Goal: Transaction & Acquisition: Purchase product/service

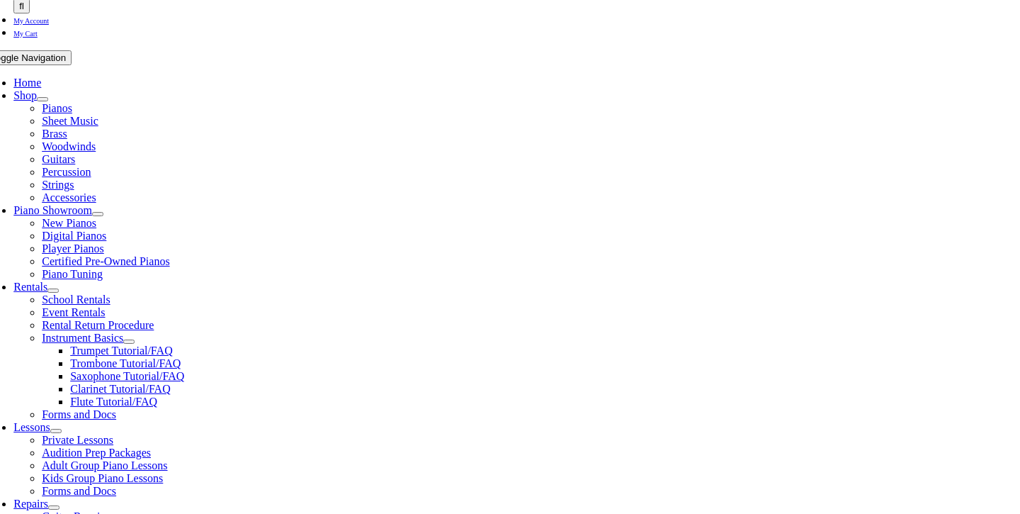
scroll to position [237, 0]
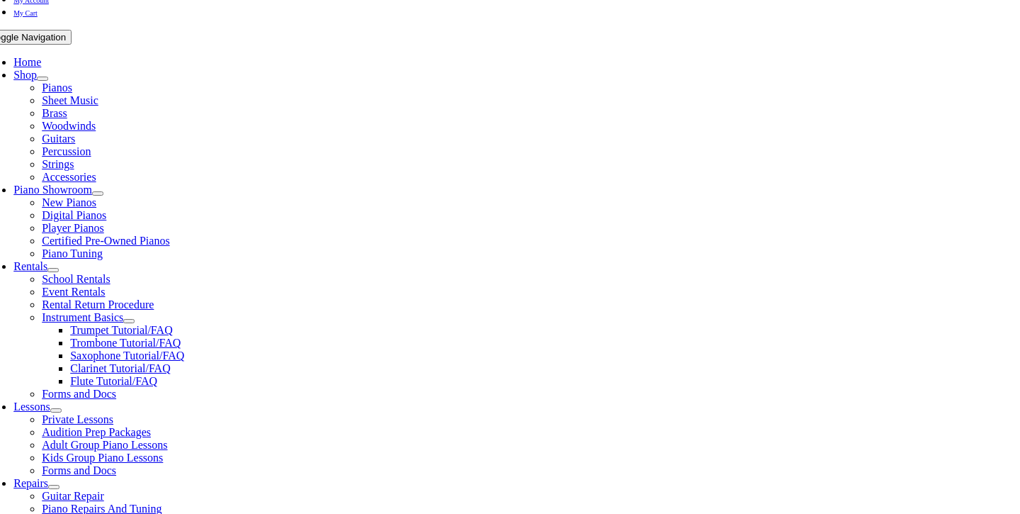
scroll to position [266, 0]
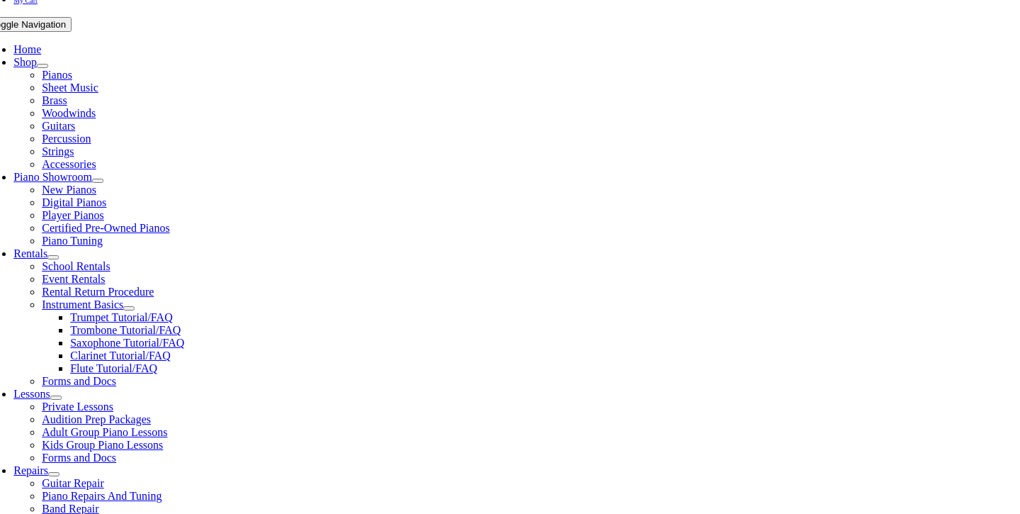
type input "spring"
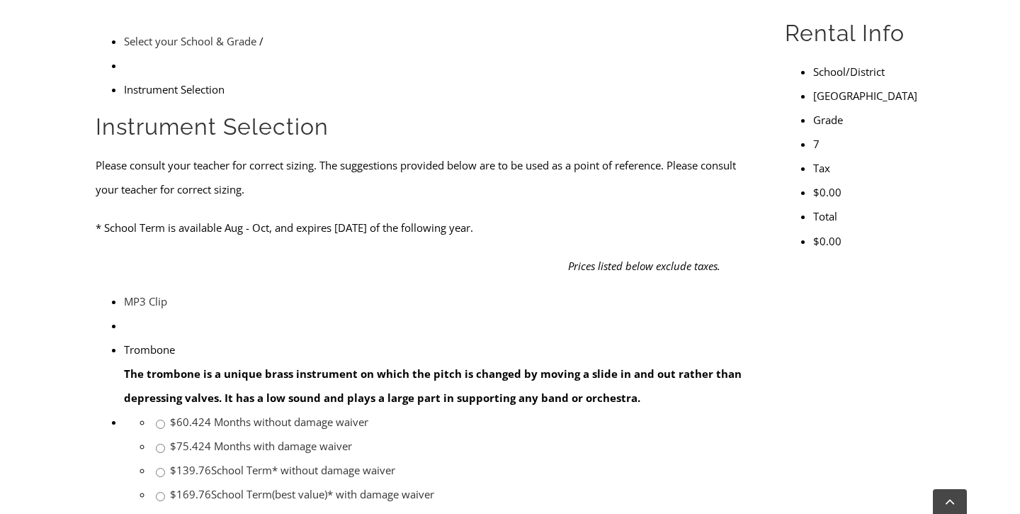
scroll to position [436, 0]
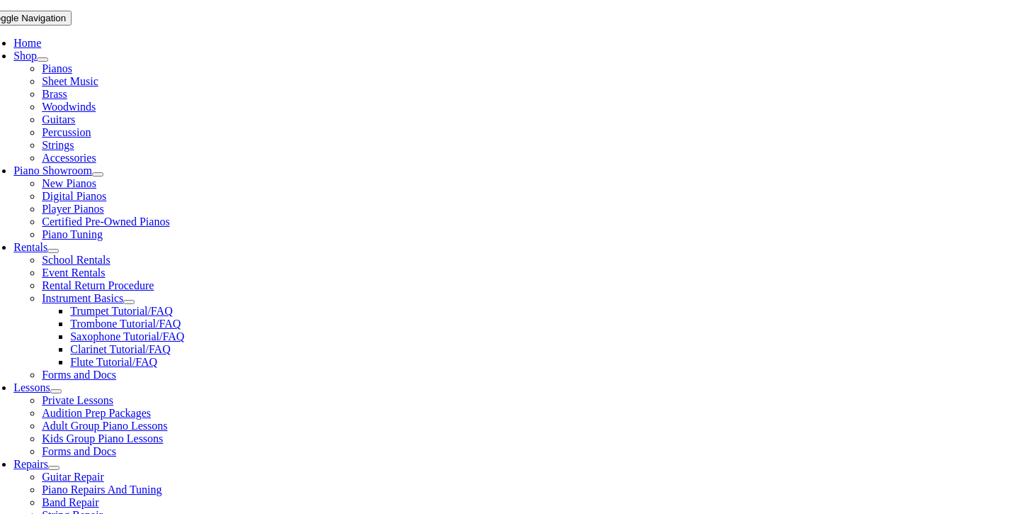
scroll to position [273, 0]
checkbox input"] "true"
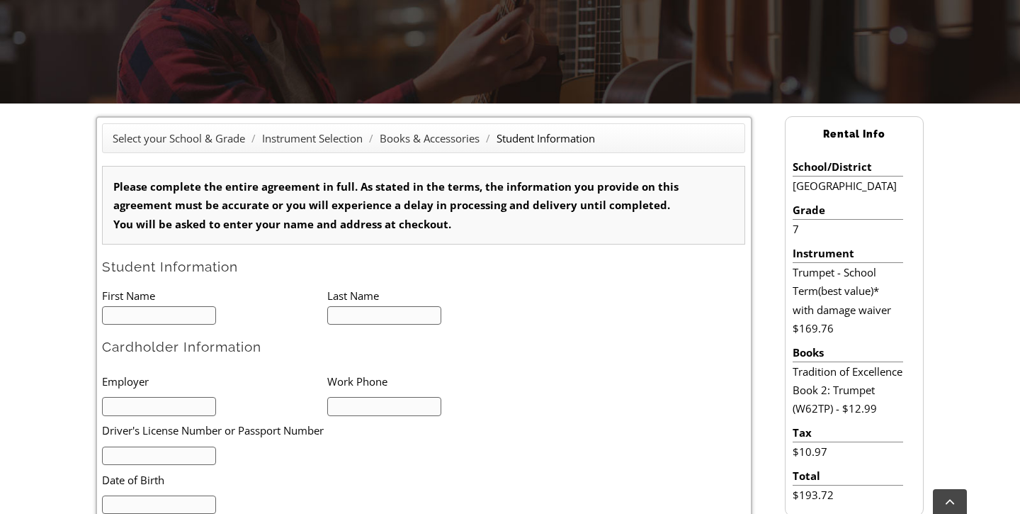
scroll to position [281, 0]
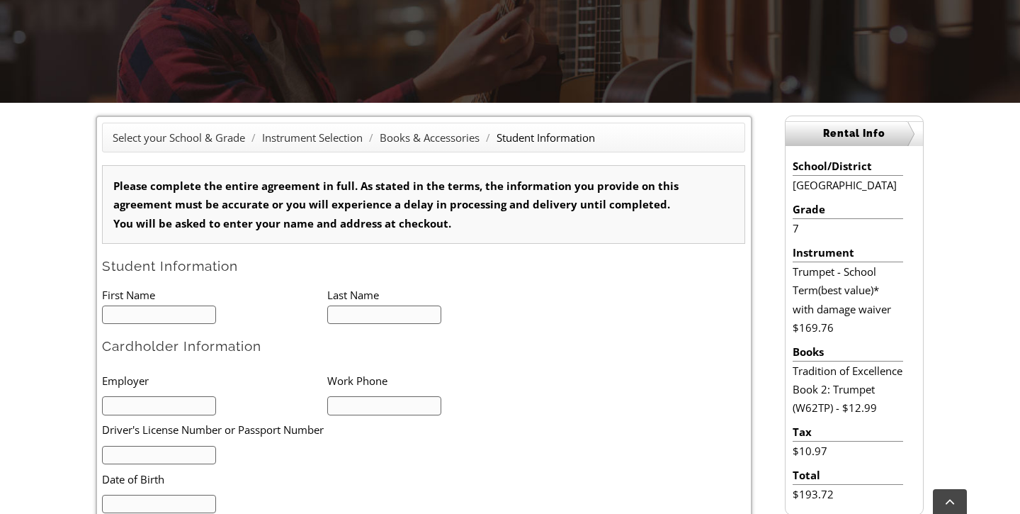
type input "L"
type input "1"
type input "Leo"
type input "Haenn"
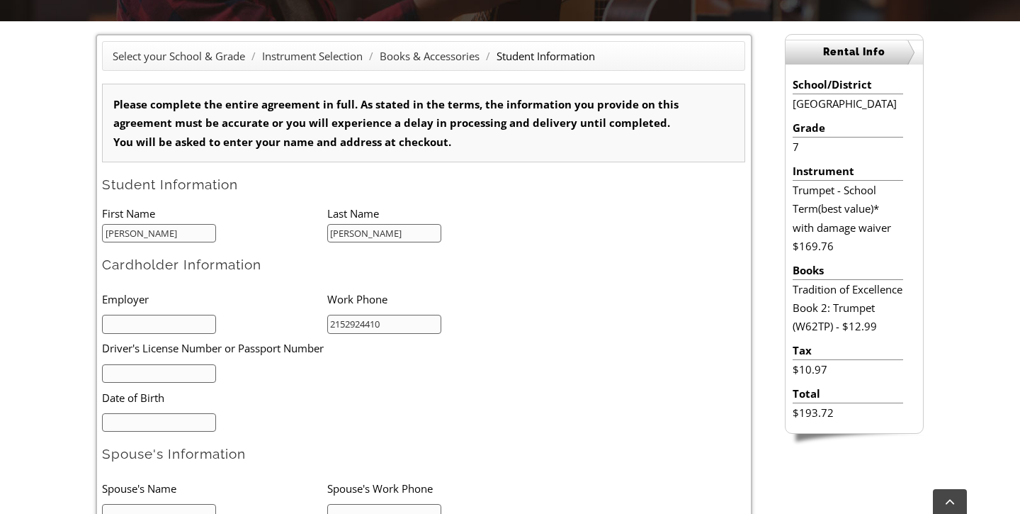
scroll to position [392, 0]
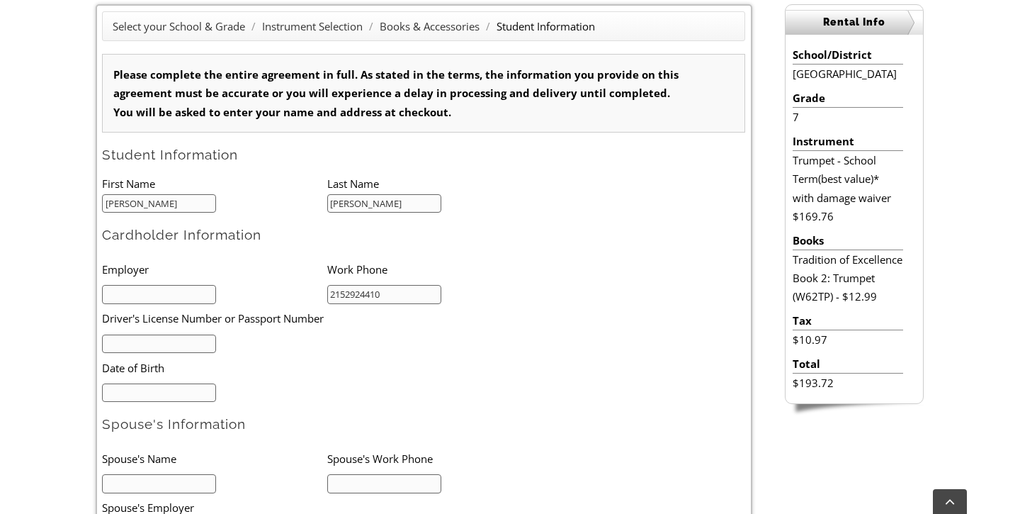
type input "2152924410"
click at [121, 341] on input "text" at bounding box center [159, 343] width 114 height 19
type input "27533268"
type input "07/11/1976"
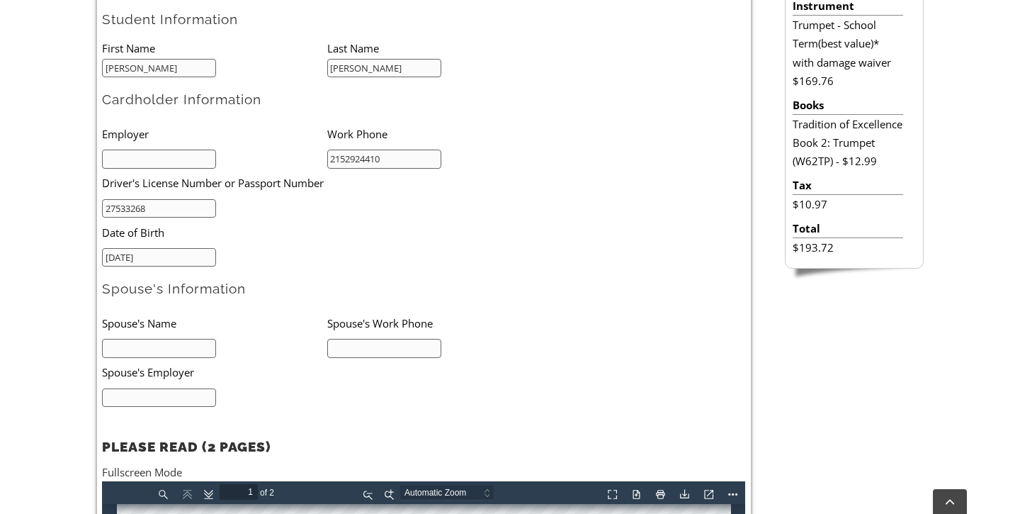
scroll to position [533, 0]
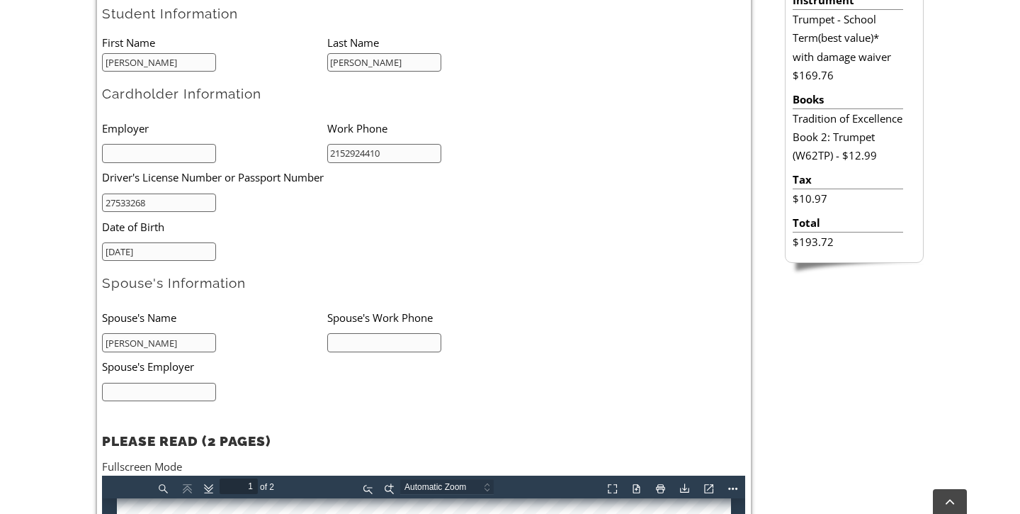
type input "Rob Haenn"
type input "2156204930"
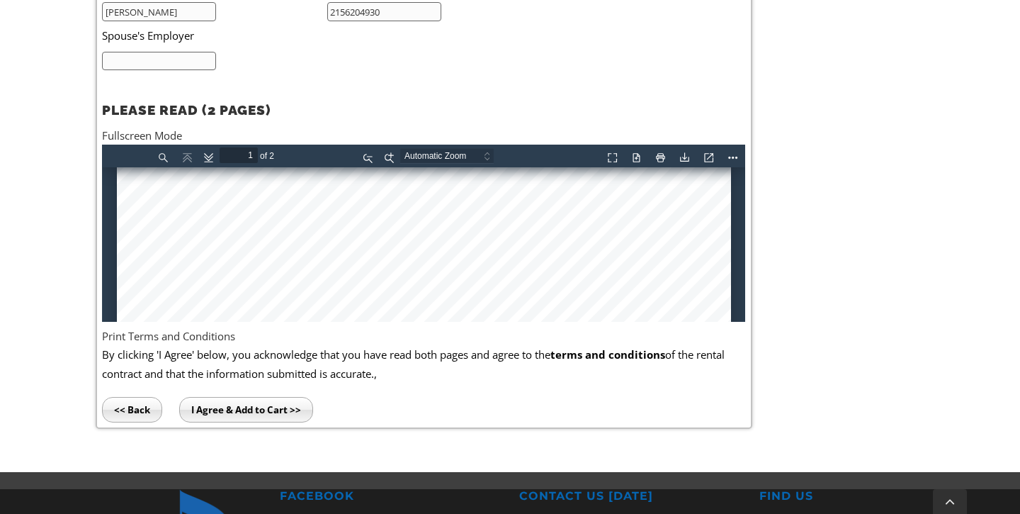
scroll to position [871, 0]
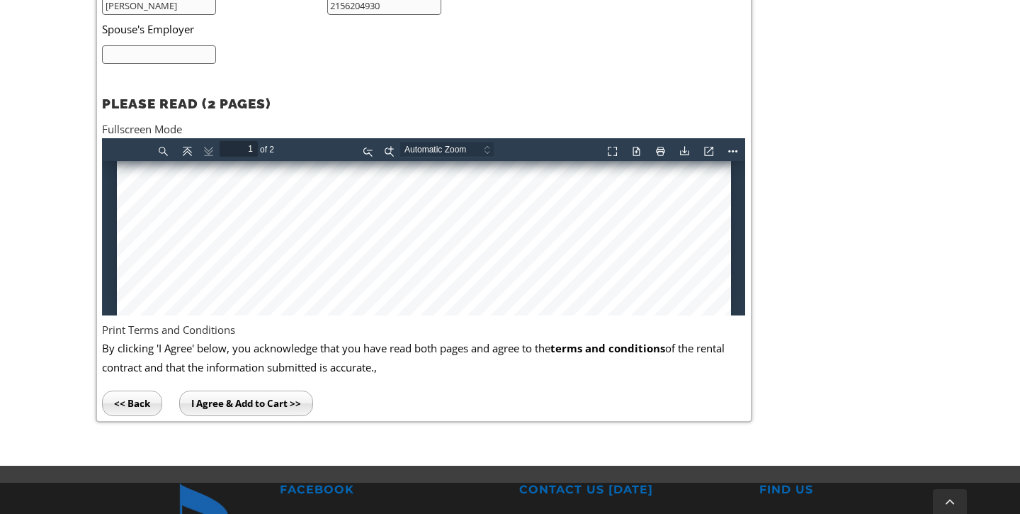
type input "2"
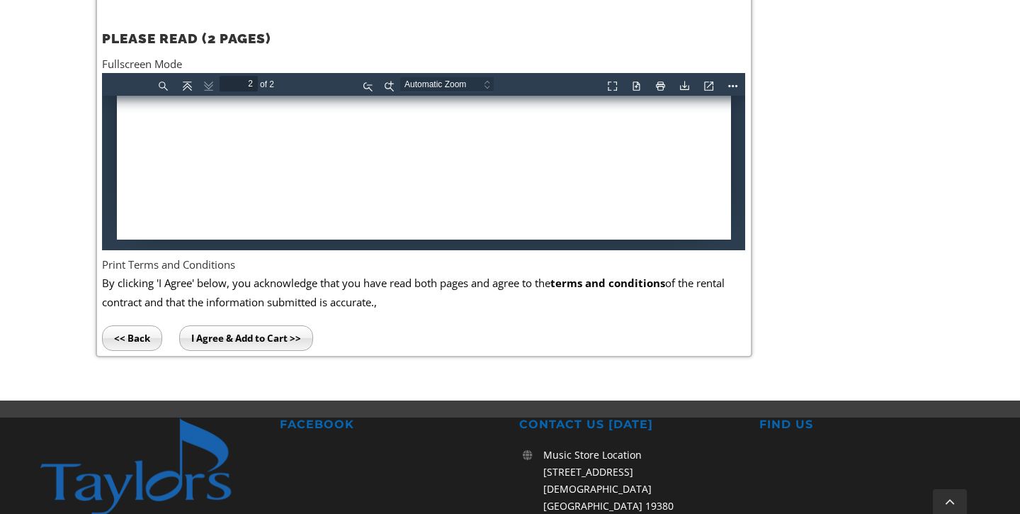
scroll to position [930, 0]
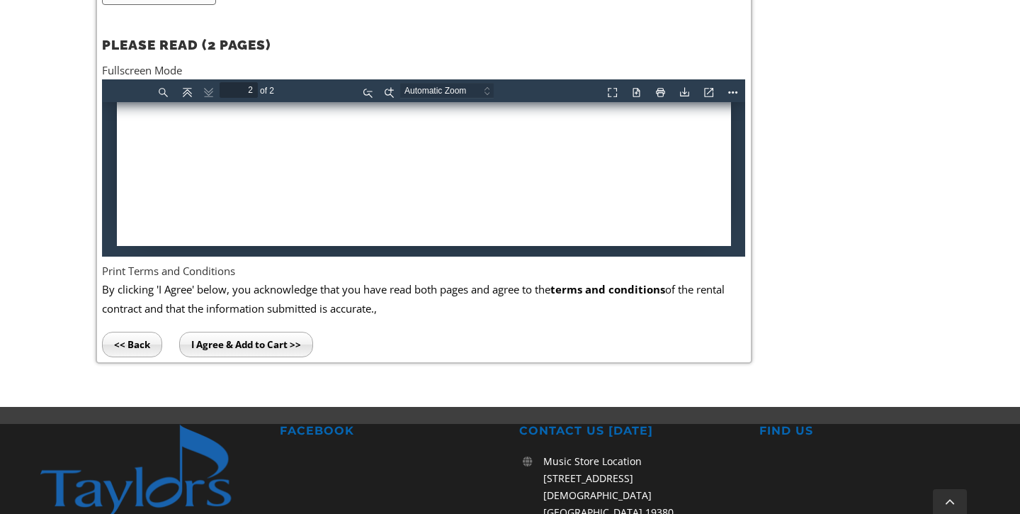
type input "2156204930"
click at [253, 343] on input "I Agree & Add to Cart >>" at bounding box center [246, 345] width 134 height 26
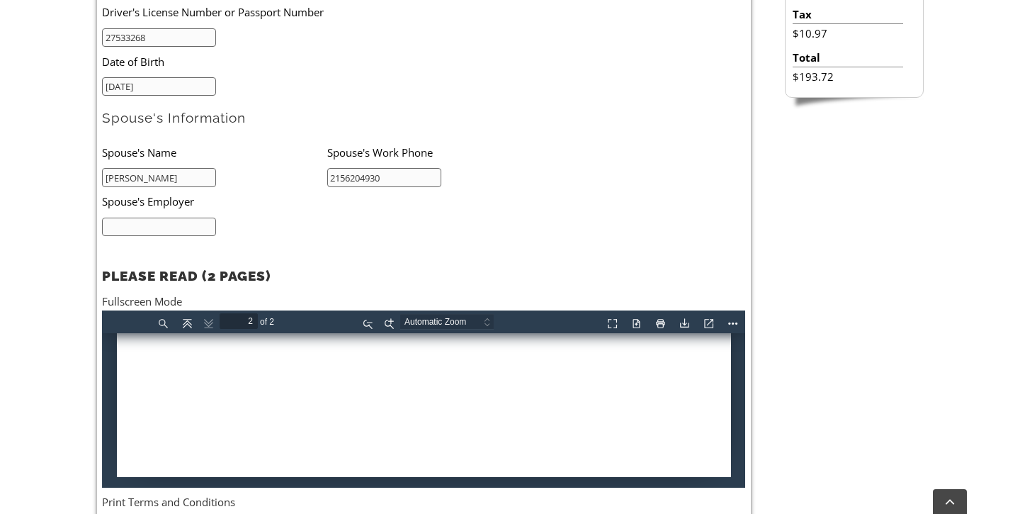
scroll to position [679, 0]
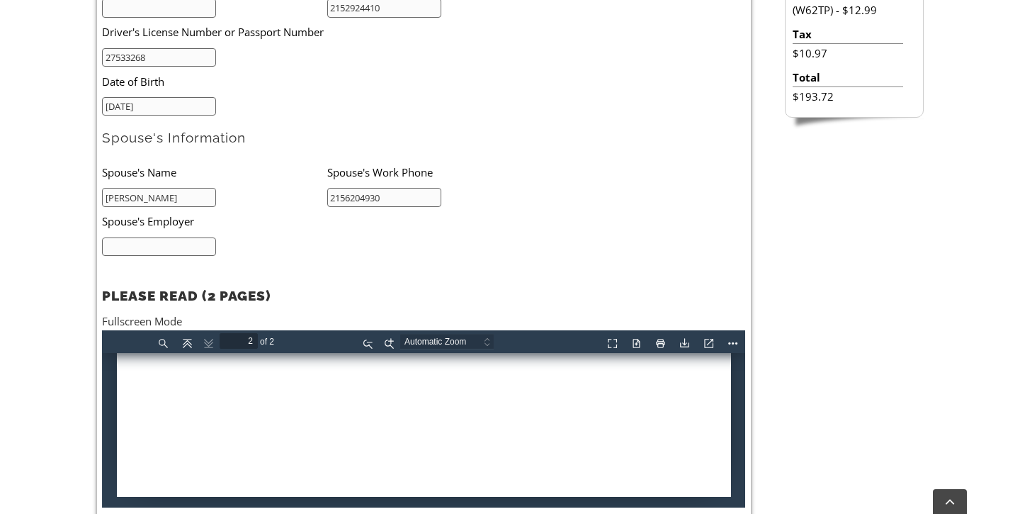
click at [206, 242] on input "text" at bounding box center [159, 246] width 114 height 19
type input "Macquarie"
click at [372, 256] on form "Please complete the entire agreement in full. As stated in the terms, the infor…" at bounding box center [423, 149] width 643 height 763
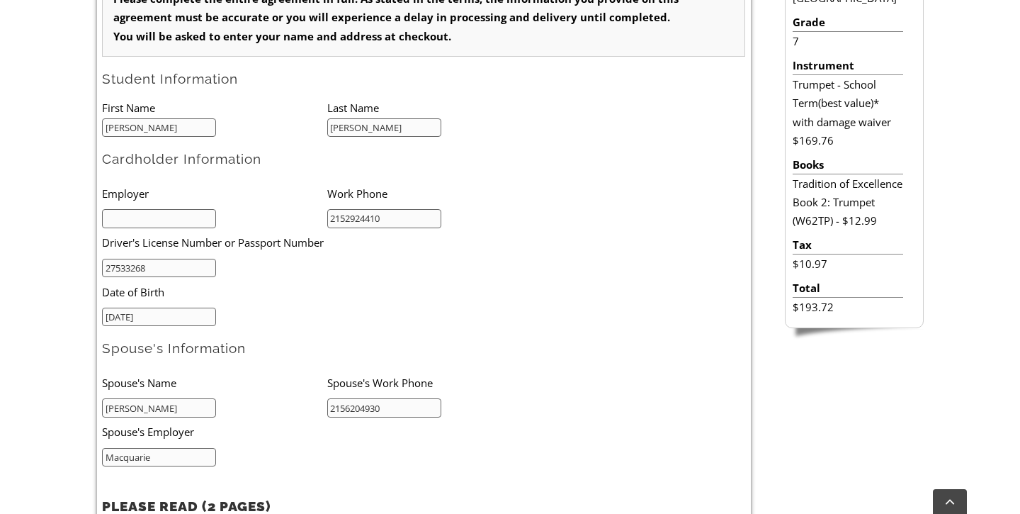
scroll to position [468, 0]
click at [201, 220] on input "text" at bounding box center [159, 219] width 114 height 19
type input "self"
click at [391, 290] on li "Date of Birth" at bounding box center [304, 292] width 405 height 29
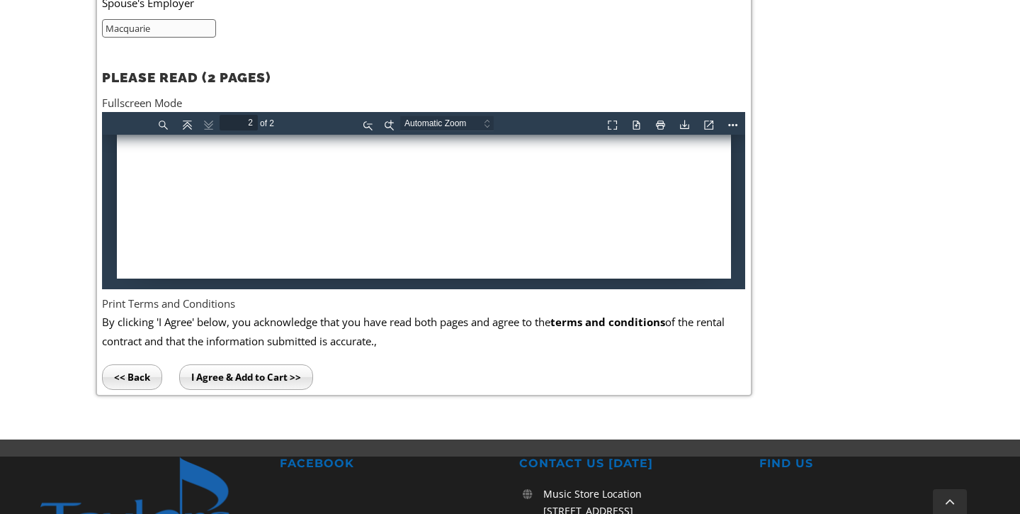
scroll to position [901, 0]
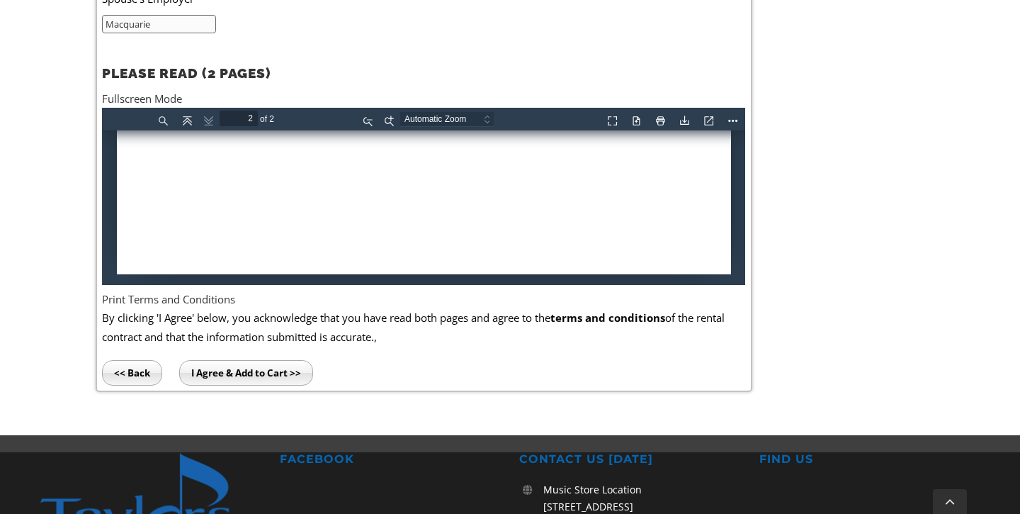
click at [246, 361] on input "I Agree & Add to Cart >>" at bounding box center [246, 373] width 134 height 26
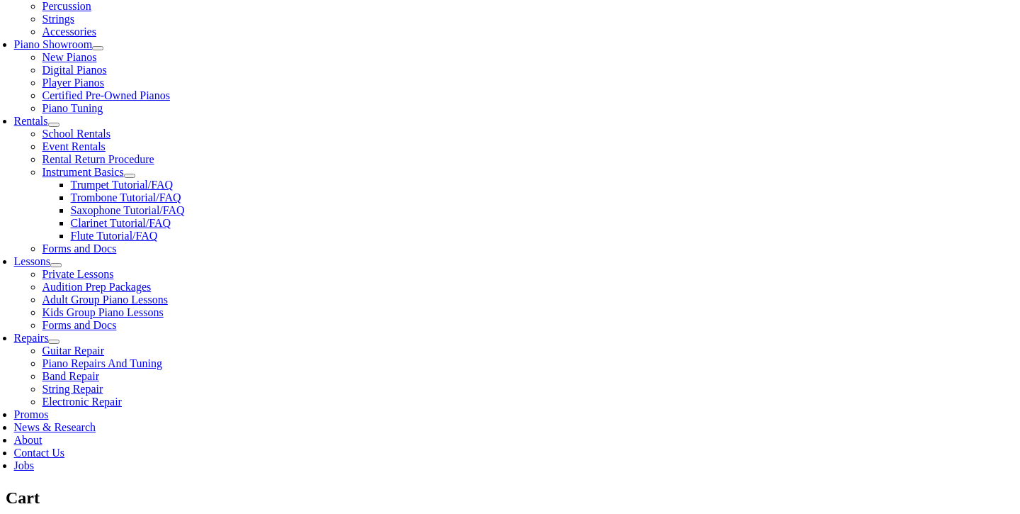
scroll to position [403, 0]
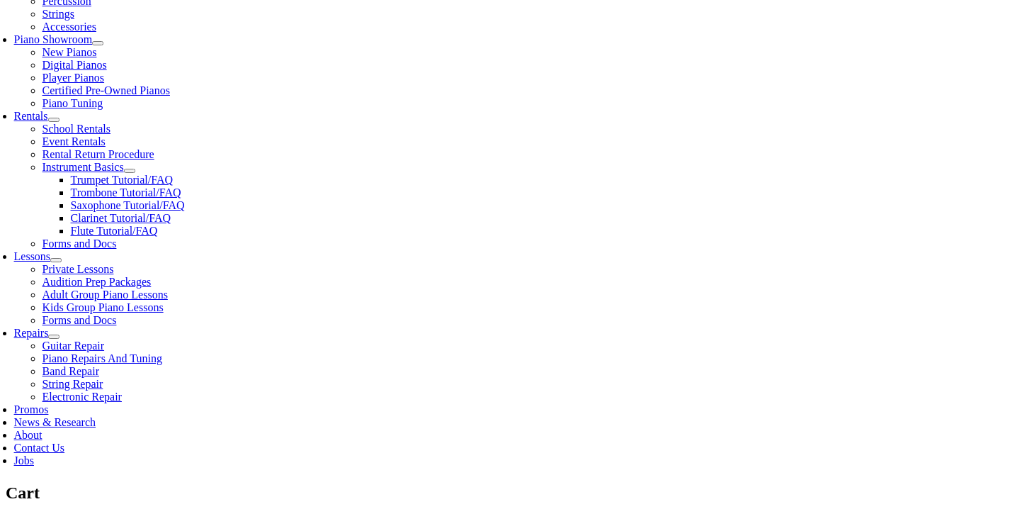
select select "PA"
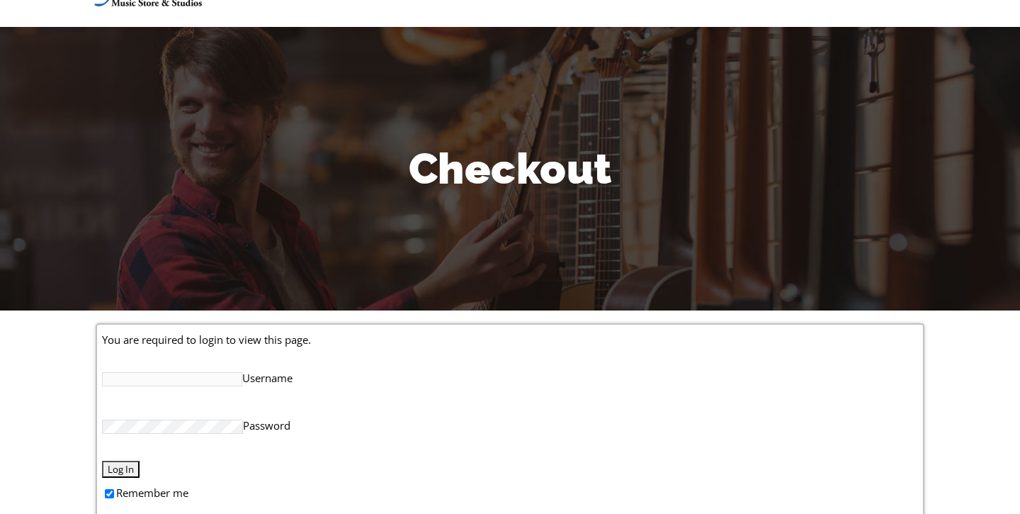
scroll to position [106, 0]
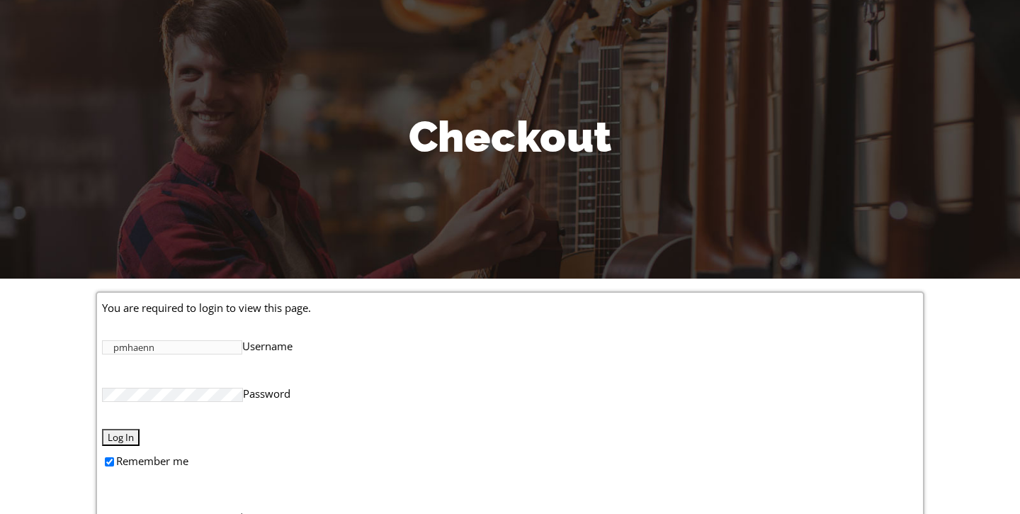
type input "pmhaenn"
click at [118, 436] on input "Log In" at bounding box center [121, 437] width 38 height 17
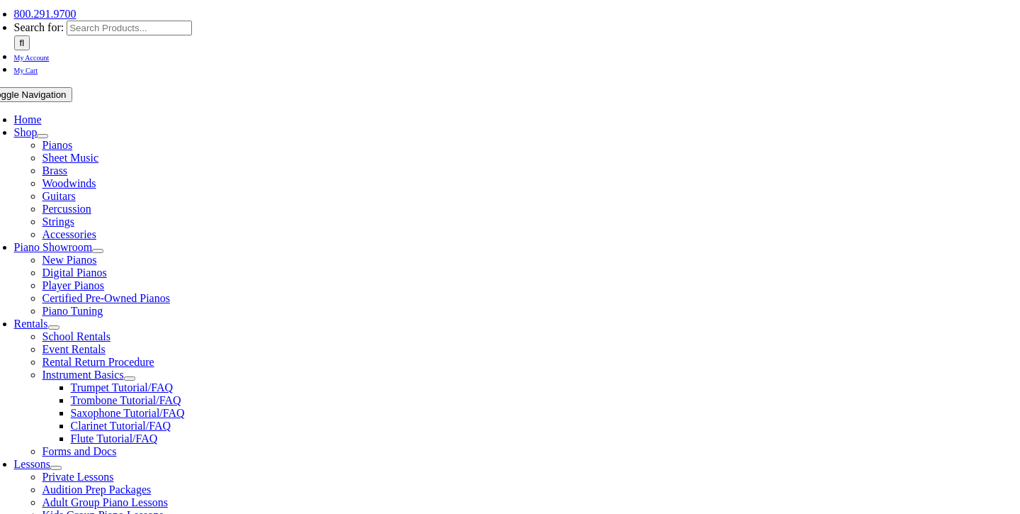
scroll to position [218, 0]
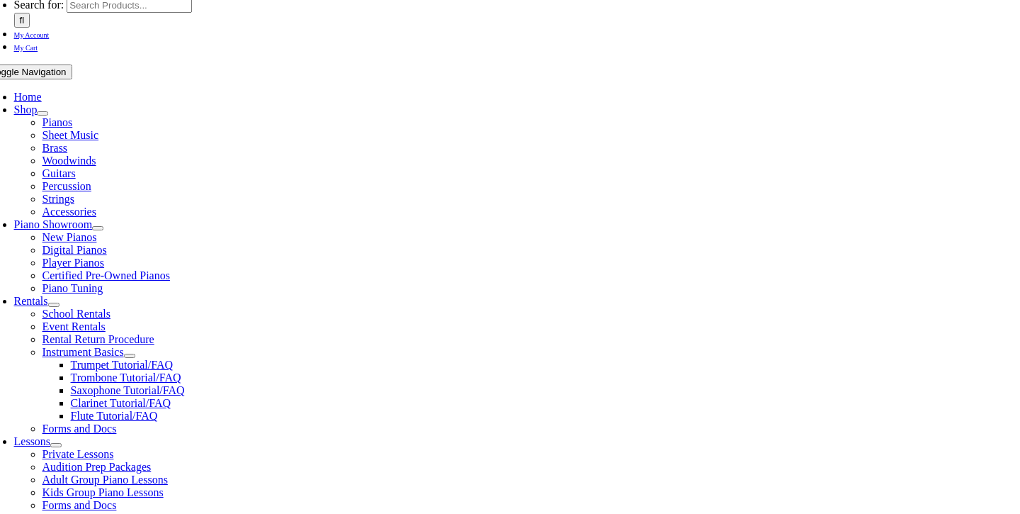
type input "[EMAIL_ADDRESS][DOMAIN_NAME]"
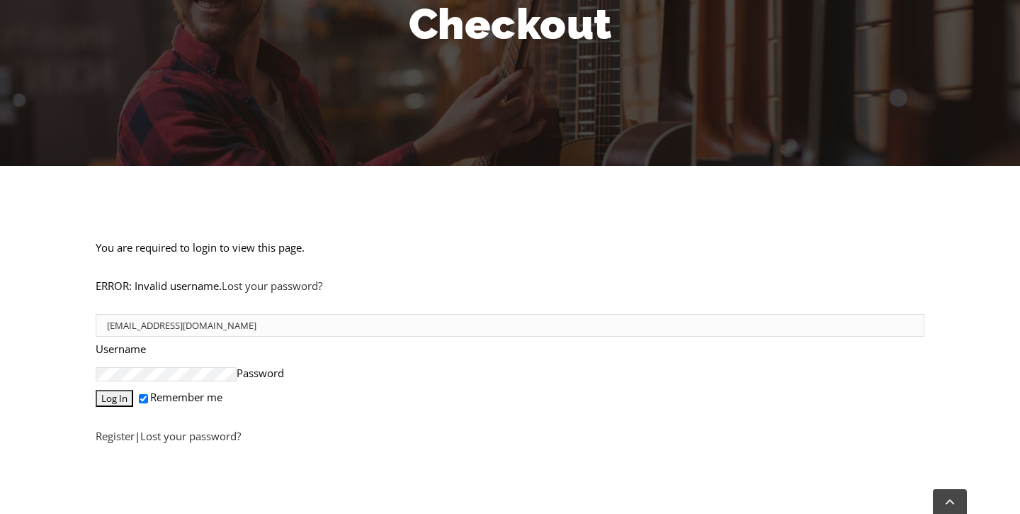
click at [118, 390] on input "Log In" at bounding box center [115, 398] width 38 height 17
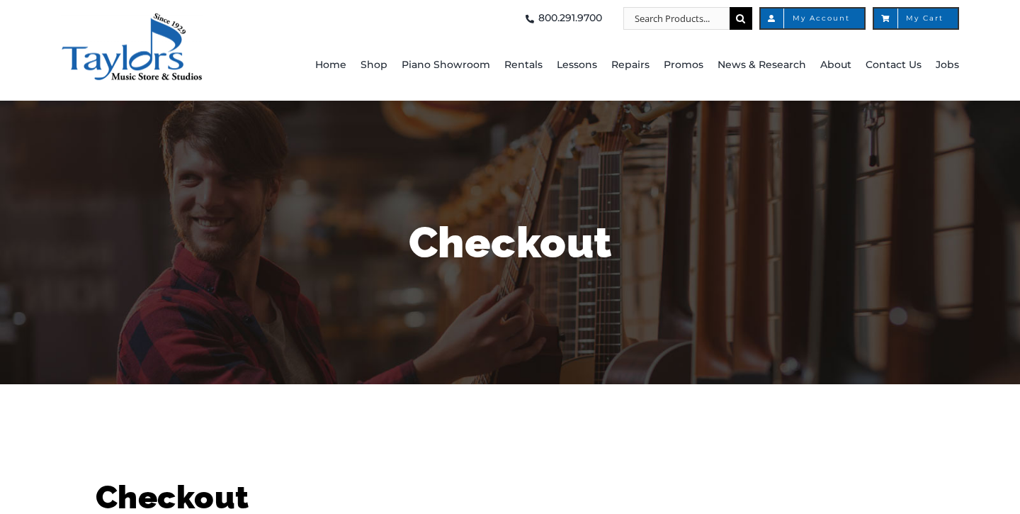
select select
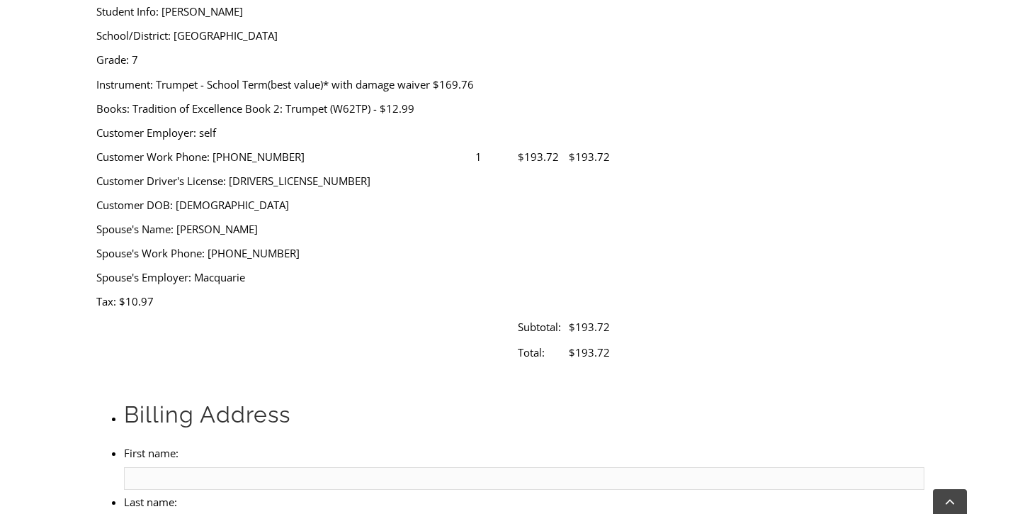
scroll to position [576, 0]
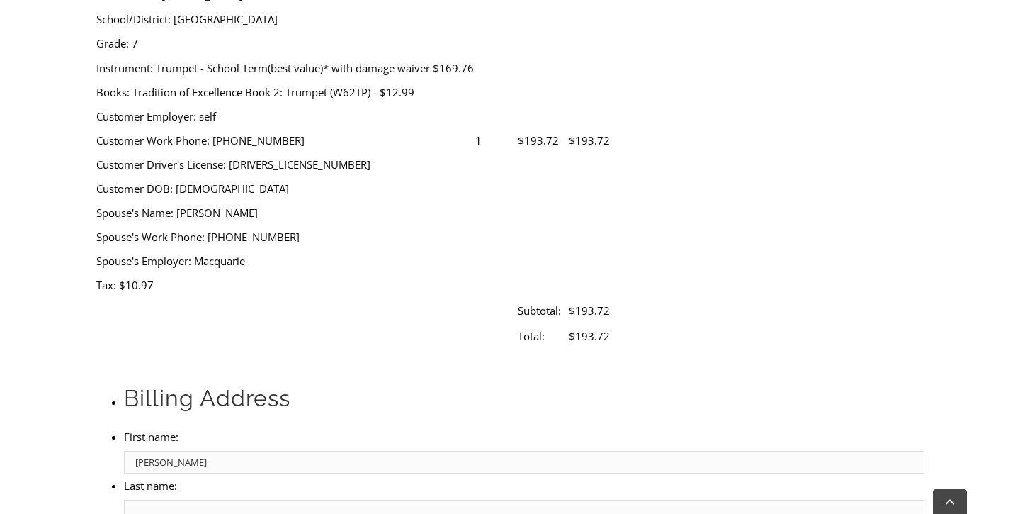
type input "[PERSON_NAME]"
type input "2 [PERSON_NAME]"
type input "Media"
select select "PA"
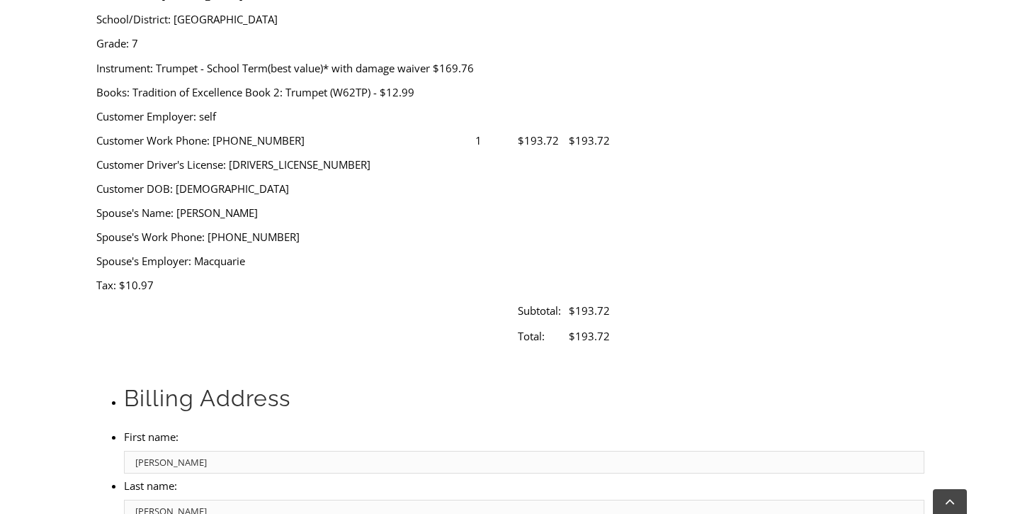
type input "19063"
select select "mastercard"
type input "[CREDIT_CARD_NUMBER]"
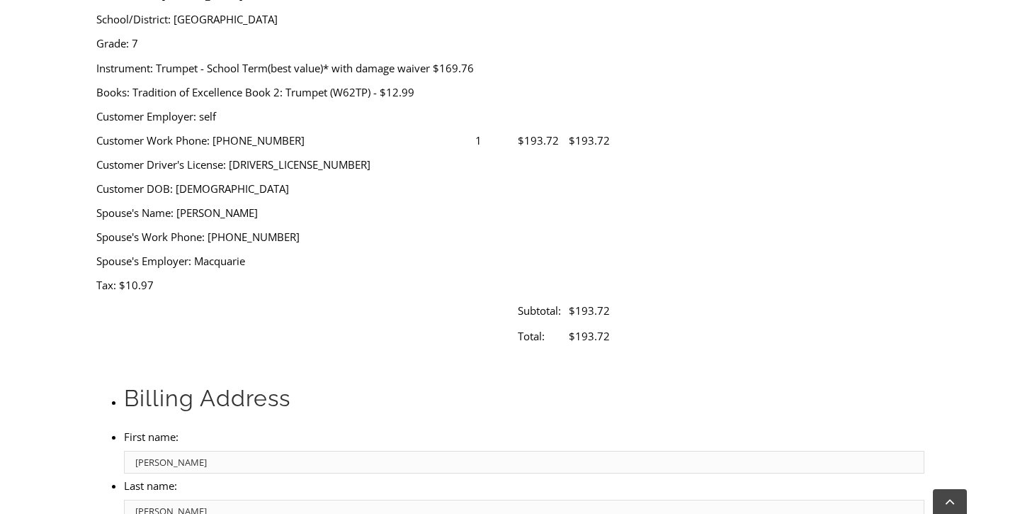
select select "05"
select select "2028"
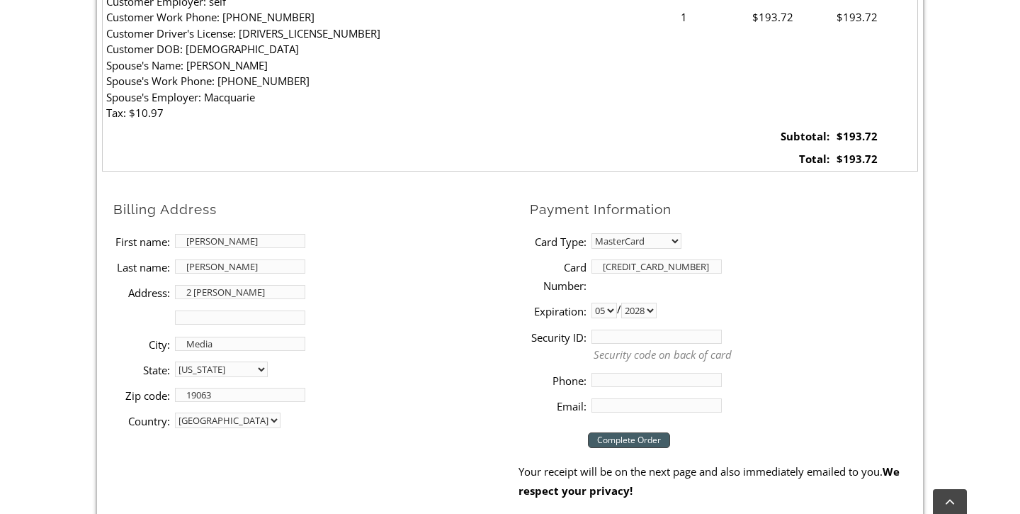
click at [698, 329] on input "Security ID:" at bounding box center [657, 336] width 130 height 14
type input "566"
type input "2152924410"
type input "[EMAIL_ADDRESS][DOMAIN_NAME]"
click at [636, 432] on input "Complete Order" at bounding box center [629, 440] width 82 height 16
